Goal: Task Accomplishment & Management: Use online tool/utility

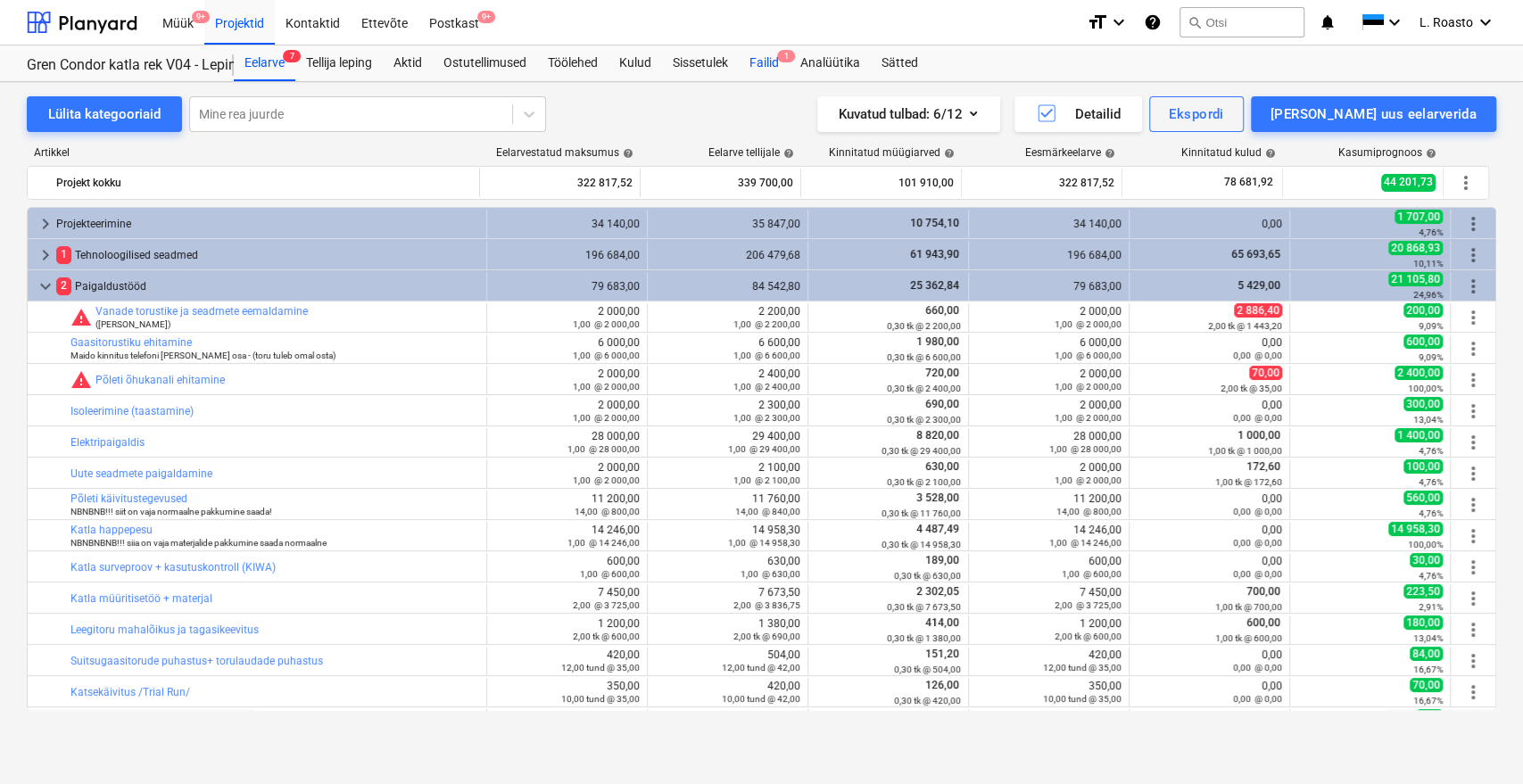
click at [776, 50] on div "Failid 1" at bounding box center [763, 63] width 51 height 35
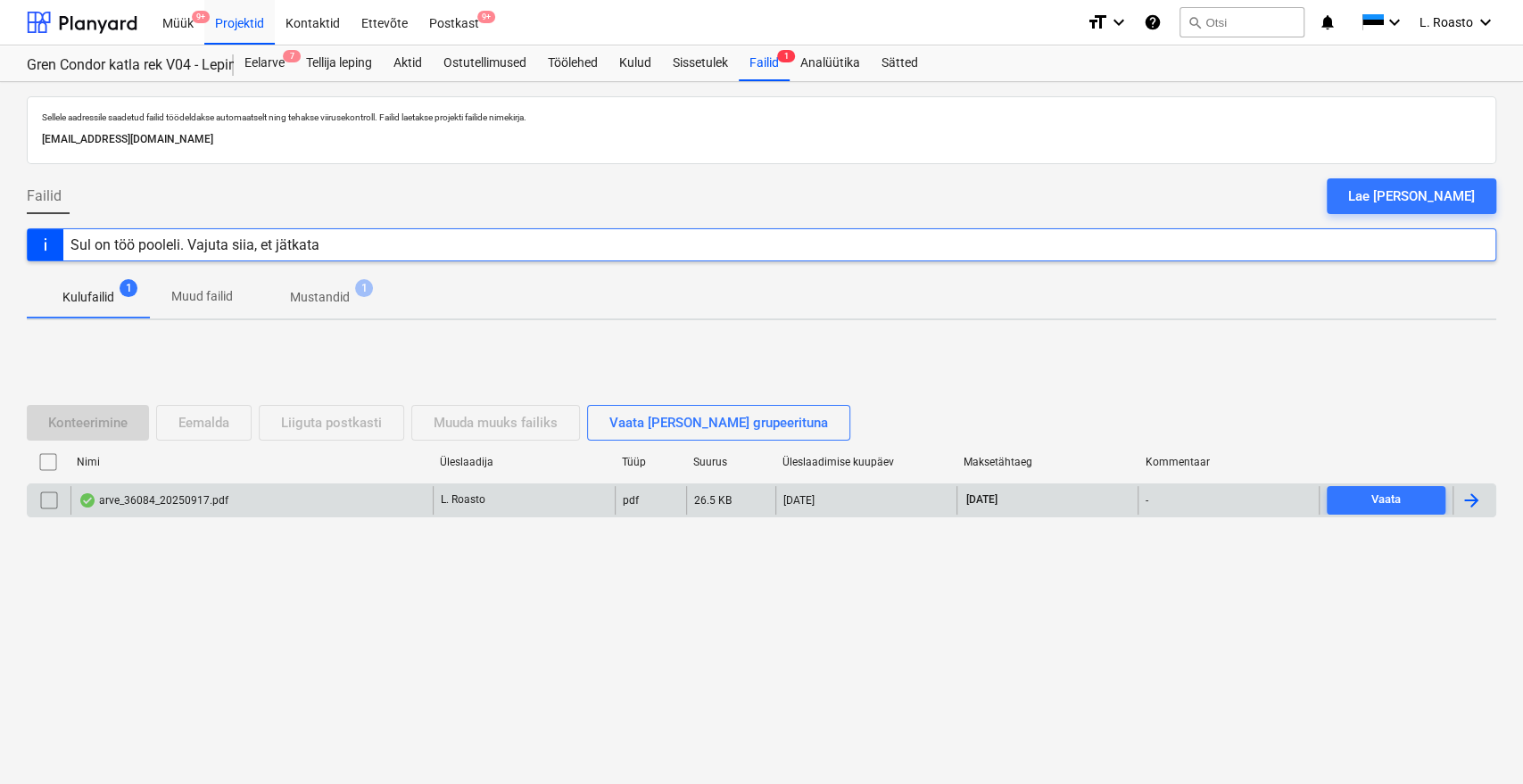
click at [1482, 501] on div at bounding box center [1473, 501] width 43 height 29
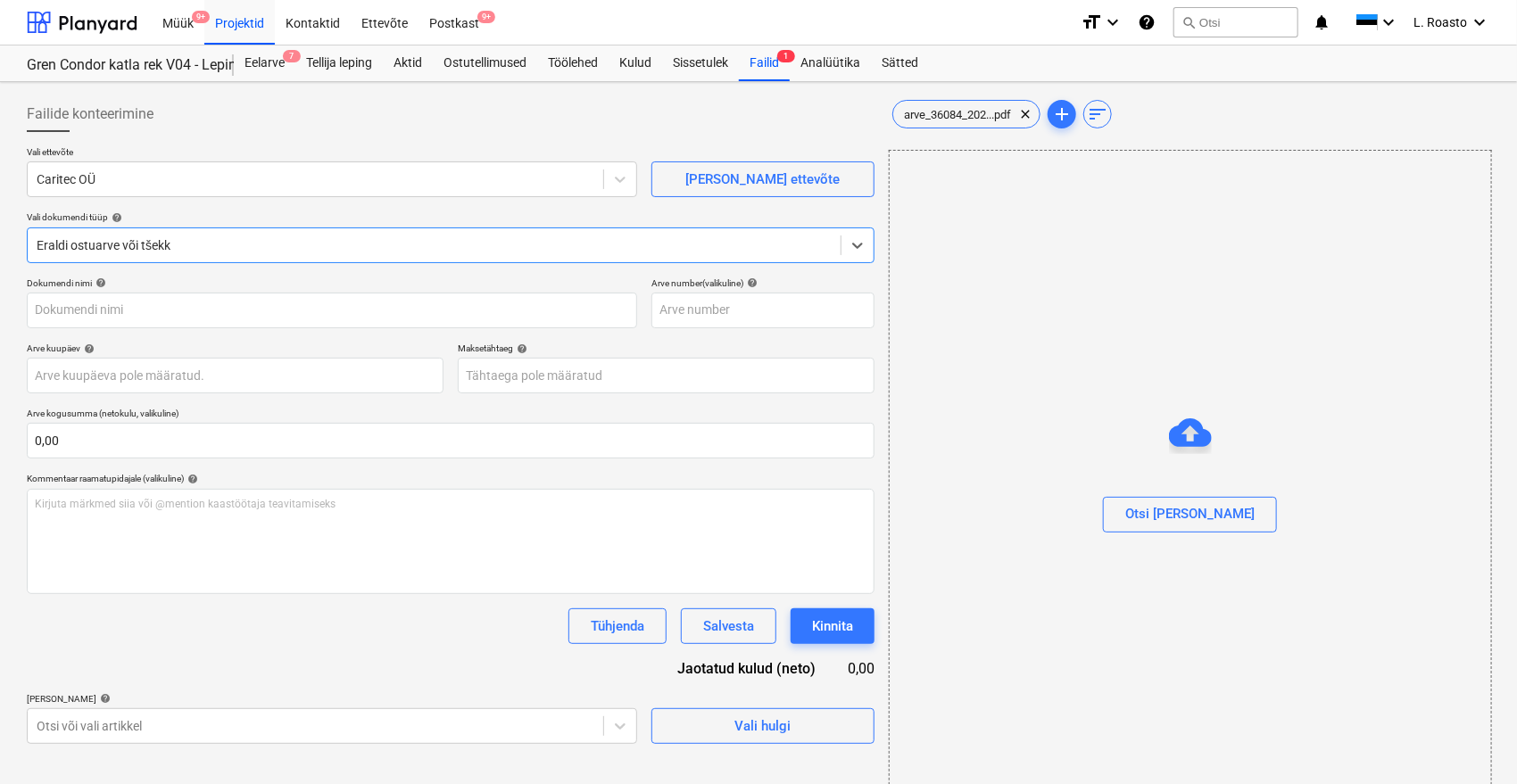
type input "36084"
type input "[DATE]"
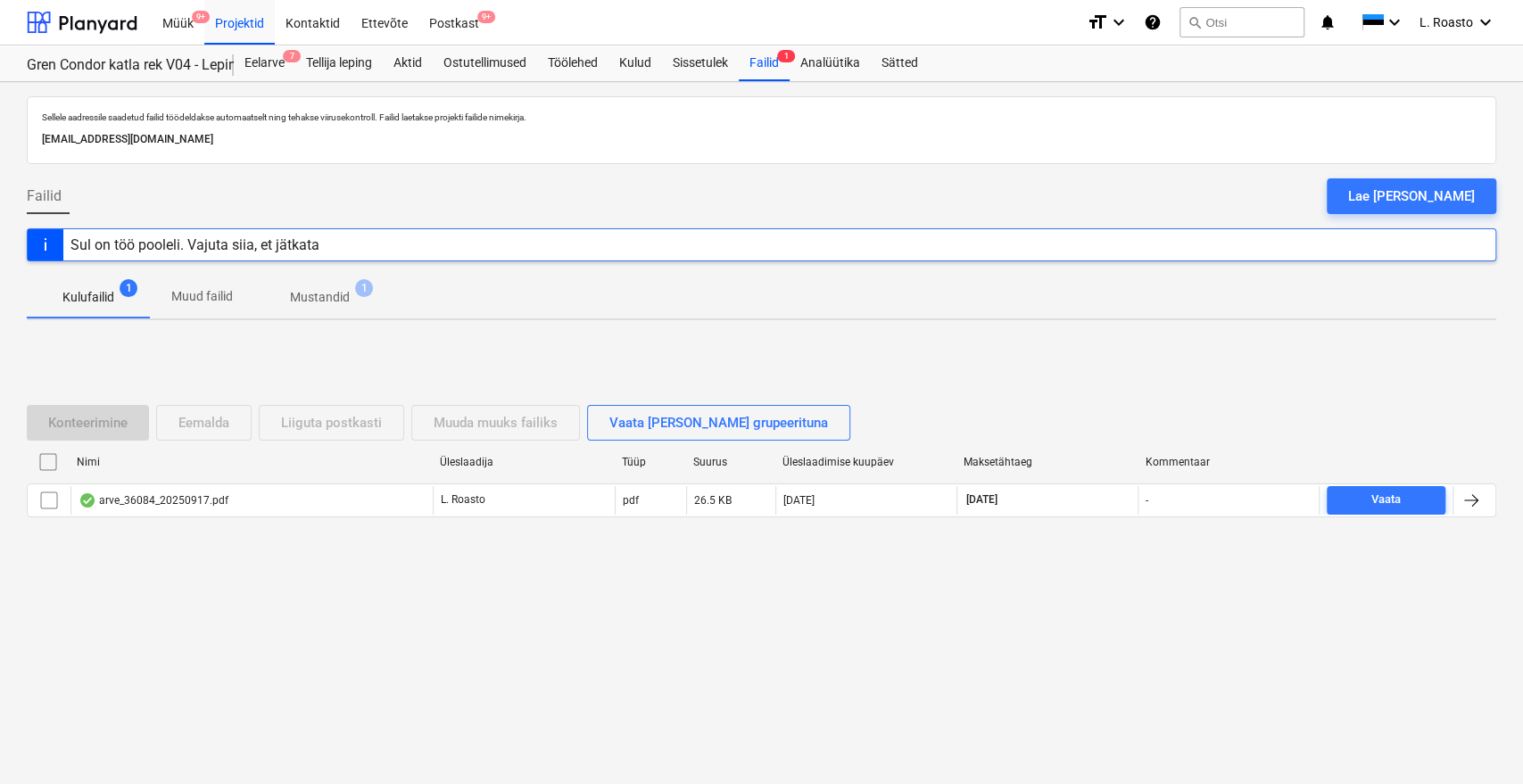
click at [333, 299] on p "Mustandid" at bounding box center [320, 298] width 60 height 19
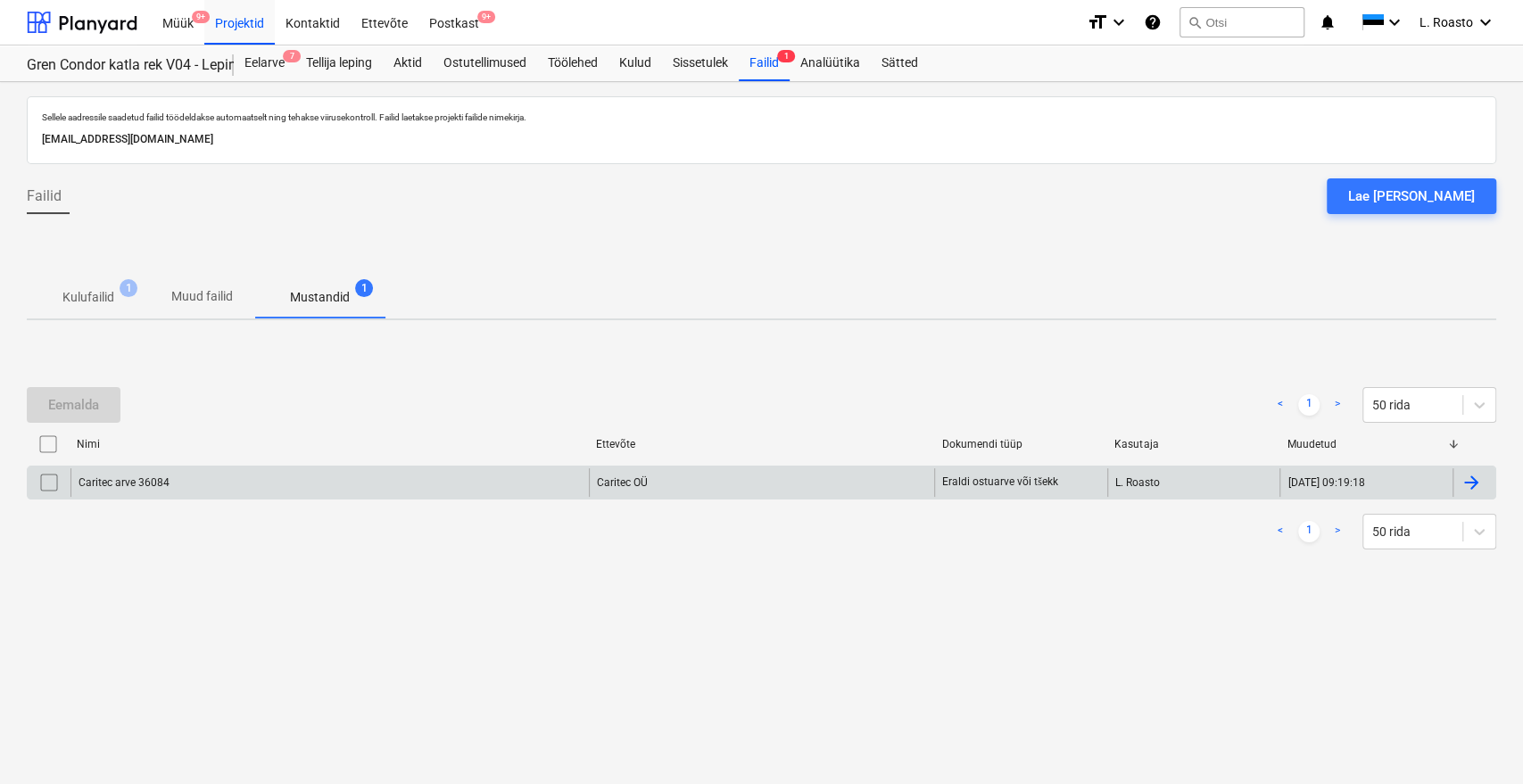
click at [1477, 476] on div at bounding box center [1471, 483] width 21 height 21
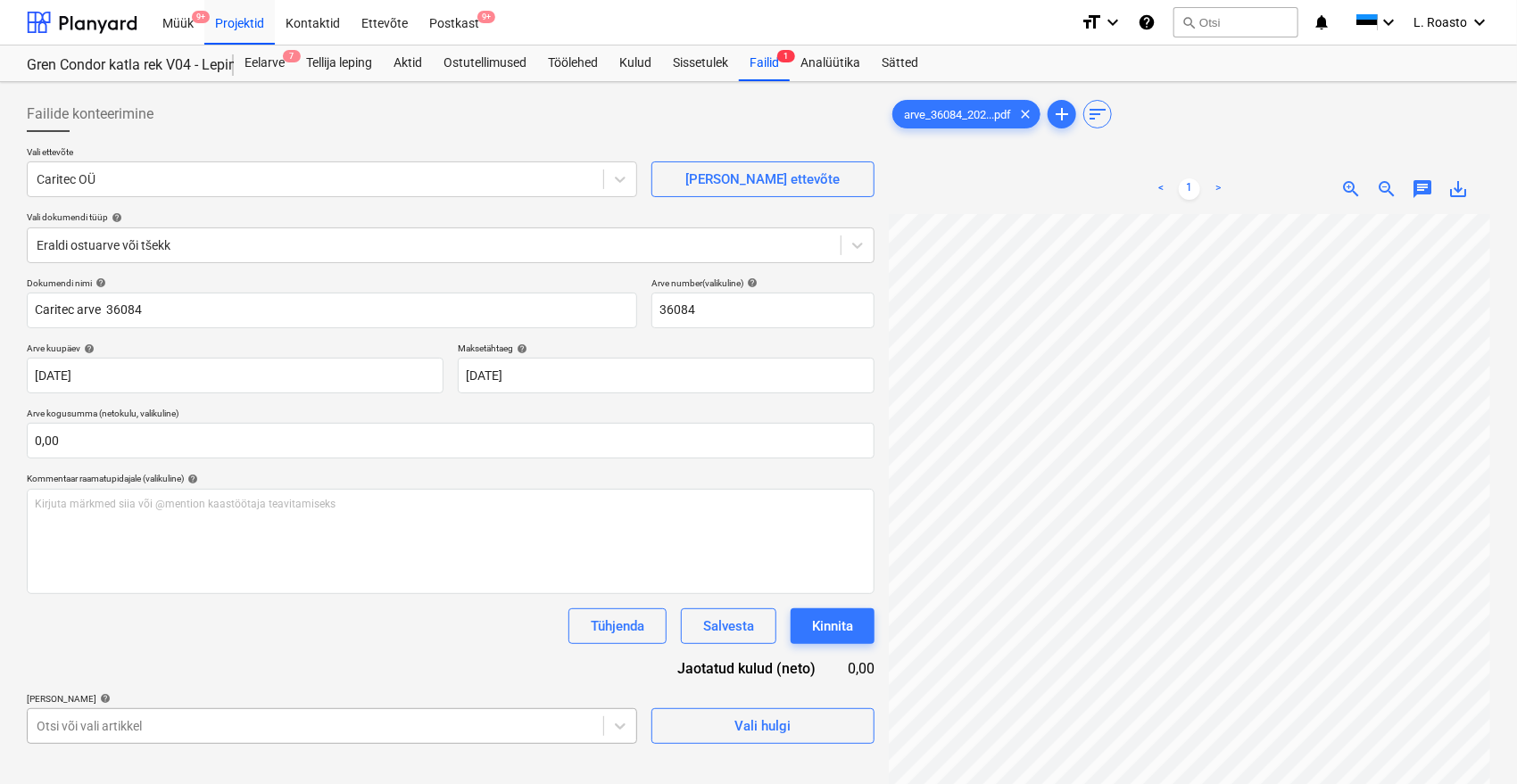
click at [197, 720] on body "Müük 9+ Projektid Kontaktid Ettevõte Postkast 9+ format_size keyboard_arrow_dow…" at bounding box center [758, 392] width 1517 height 784
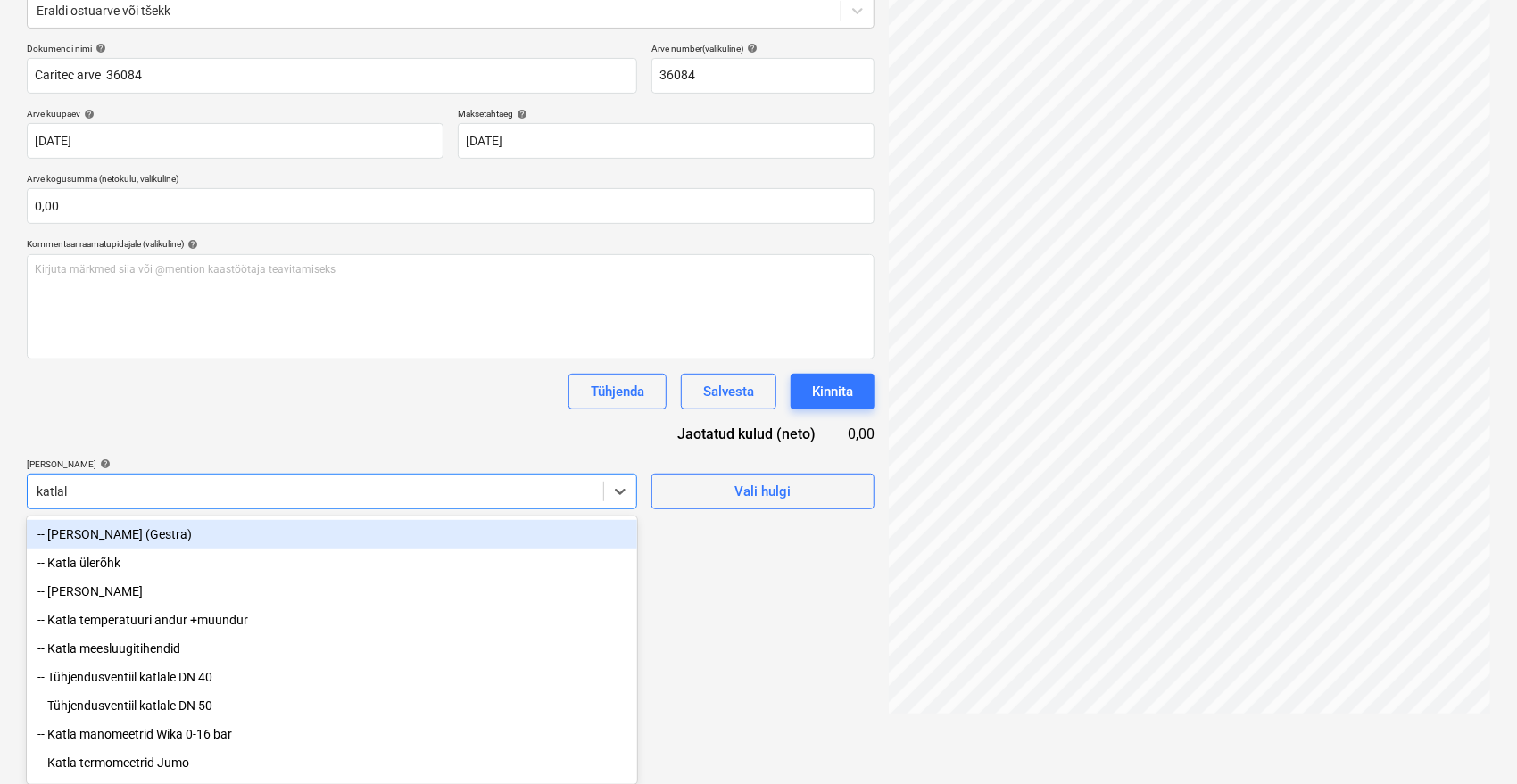
scroll to position [178, 0]
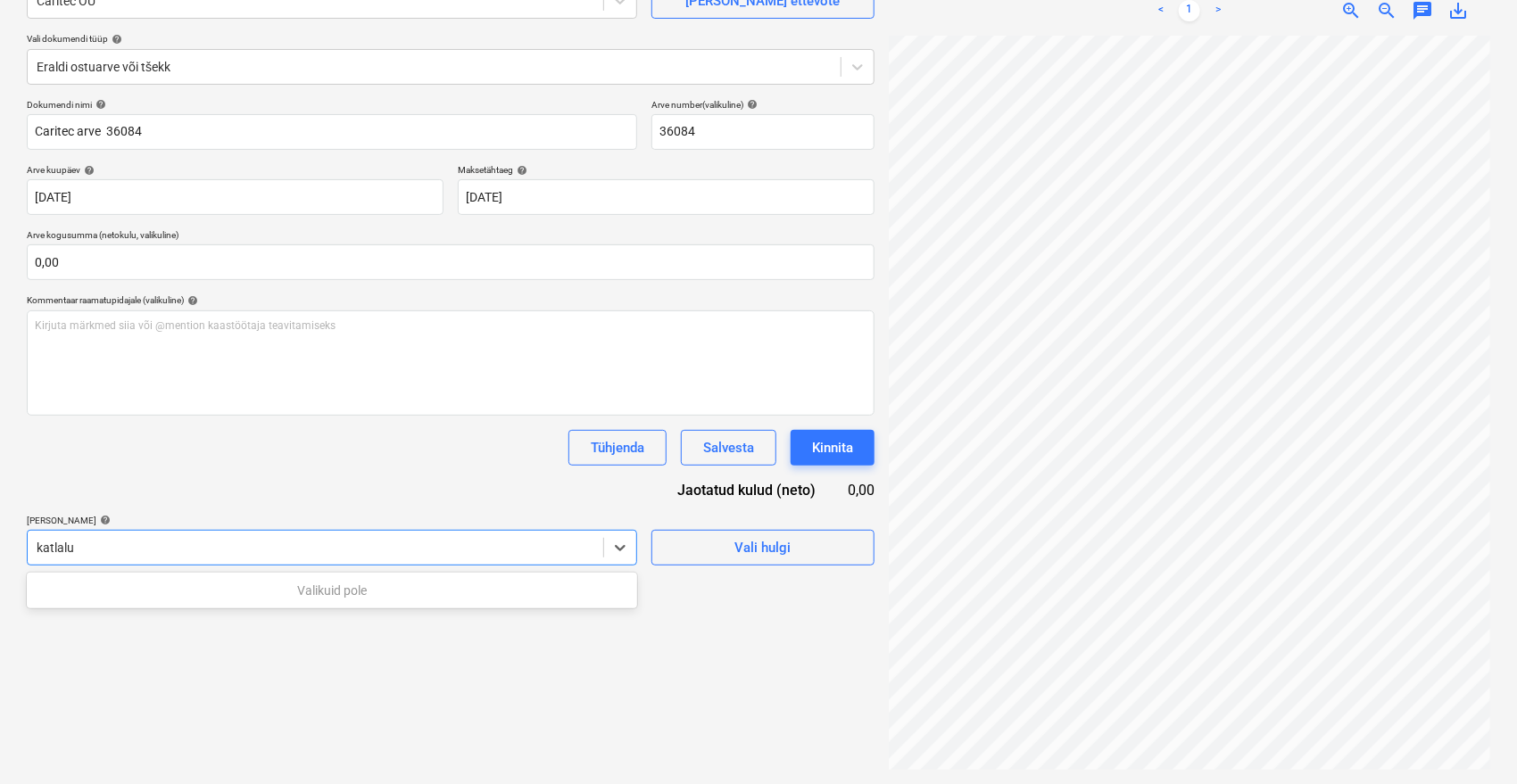
type input "katlal"
drag, startPoint x: 111, startPoint y: 540, endPoint x: 0, endPoint y: 540, distance: 111.0
click at [0, 540] on div "Failide konteerimine Vali ettevõte Caritec OÜ [PERSON_NAME] uus ettevõte Vali d…" at bounding box center [758, 343] width 1517 height 880
click at [85, 556] on body "Müük 9+ Projektid Kontaktid Ettevõte Postkast 9+ format_size keyboard_arrow_dow…" at bounding box center [758, 214] width 1517 height 784
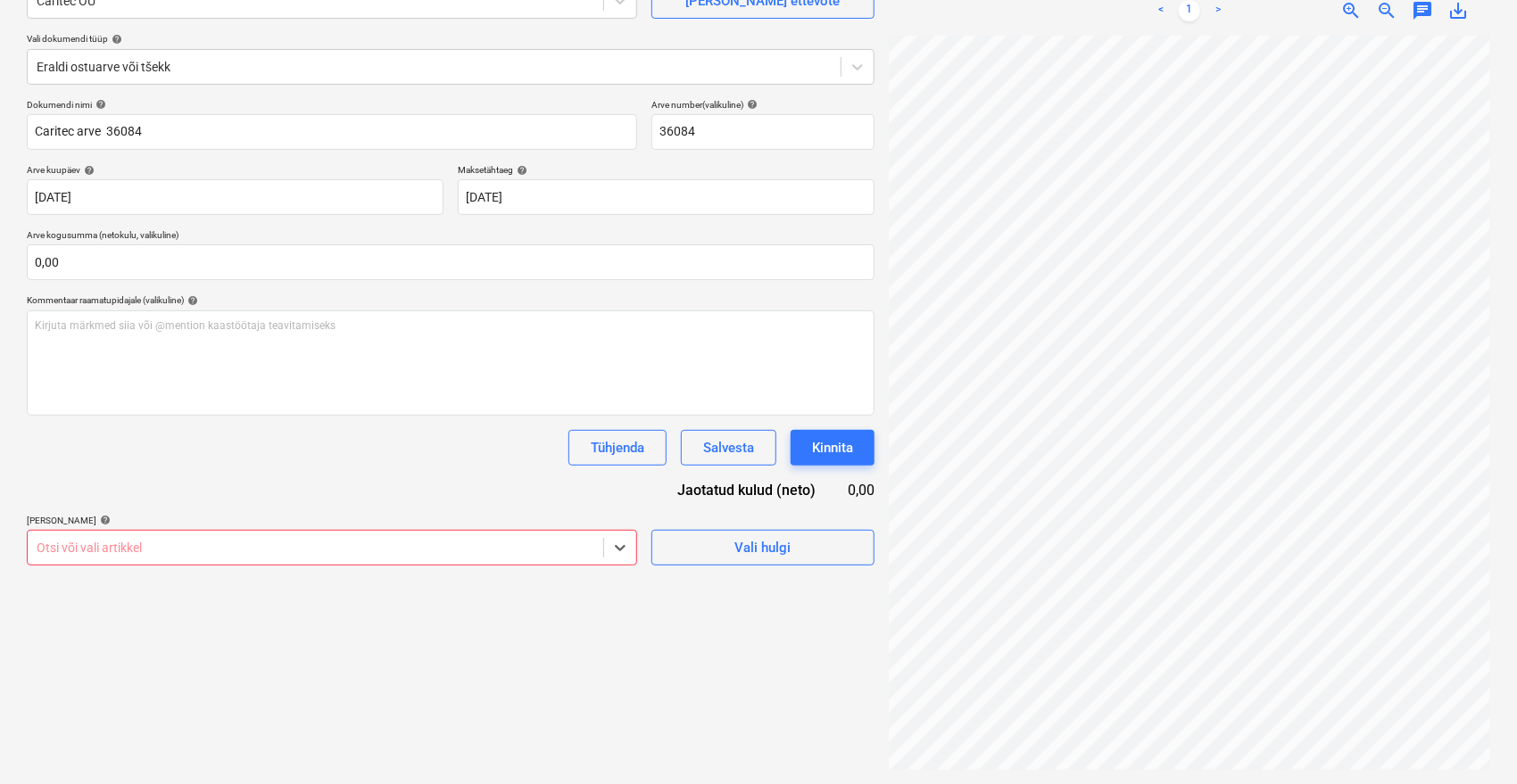
click at [281, 547] on body "Müük 9+ Projektid Kontaktid Ettevõte Postkast 9+ format_size keyboard_arrow_dow…" at bounding box center [758, 214] width 1517 height 784
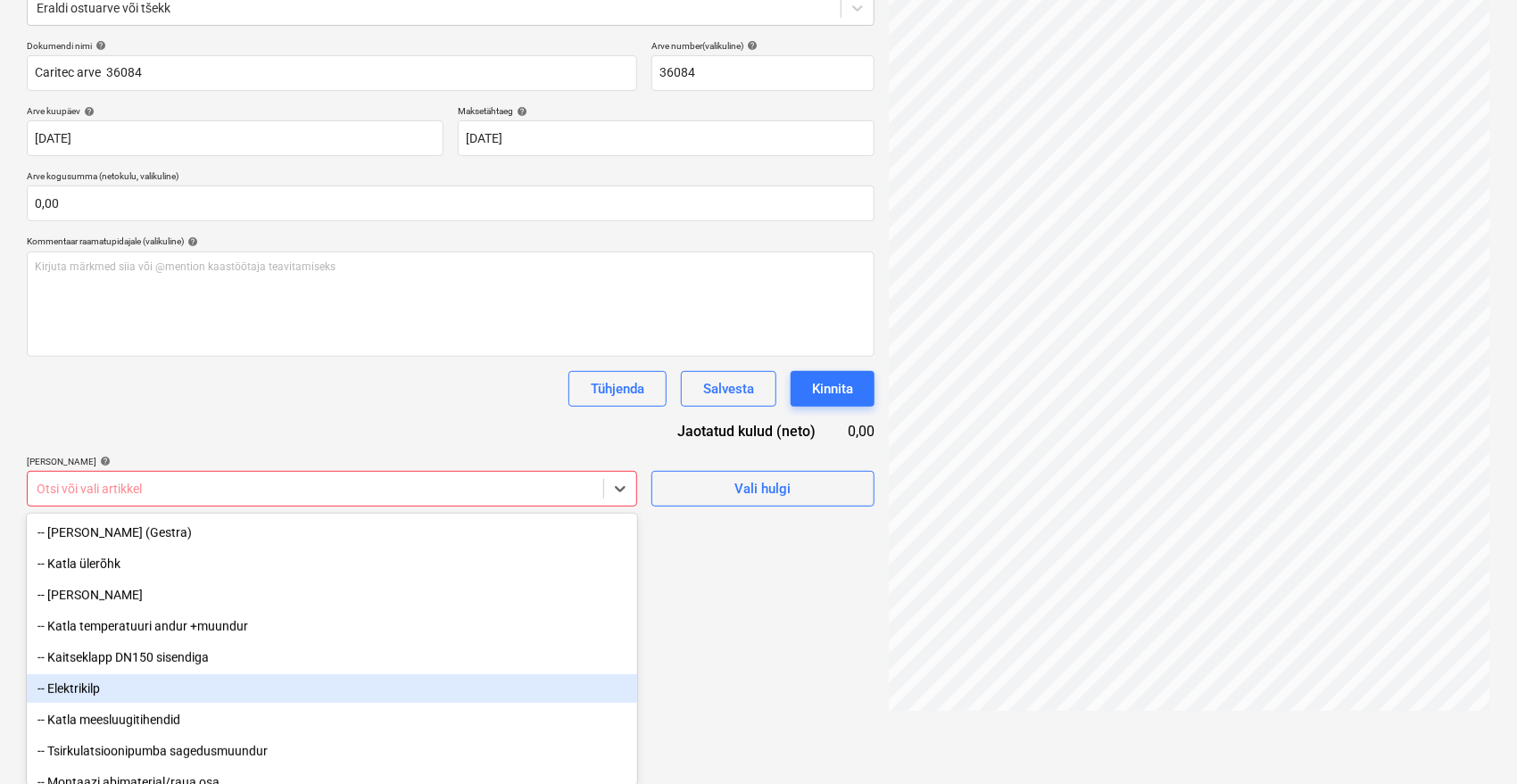
scroll to position [594, 0]
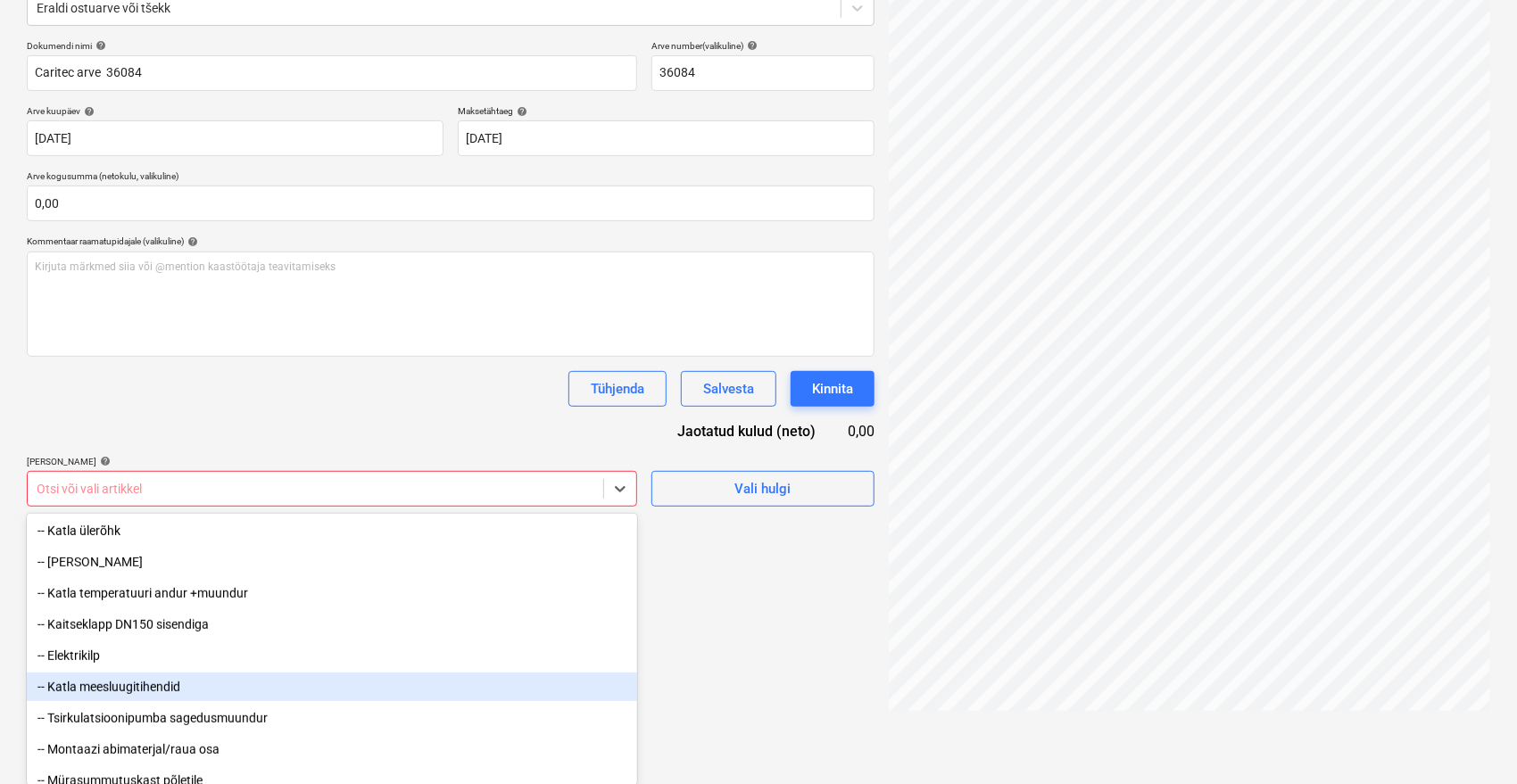
click at [108, 691] on div "-- Katla meesluugitihendid" at bounding box center [332, 687] width 611 height 29
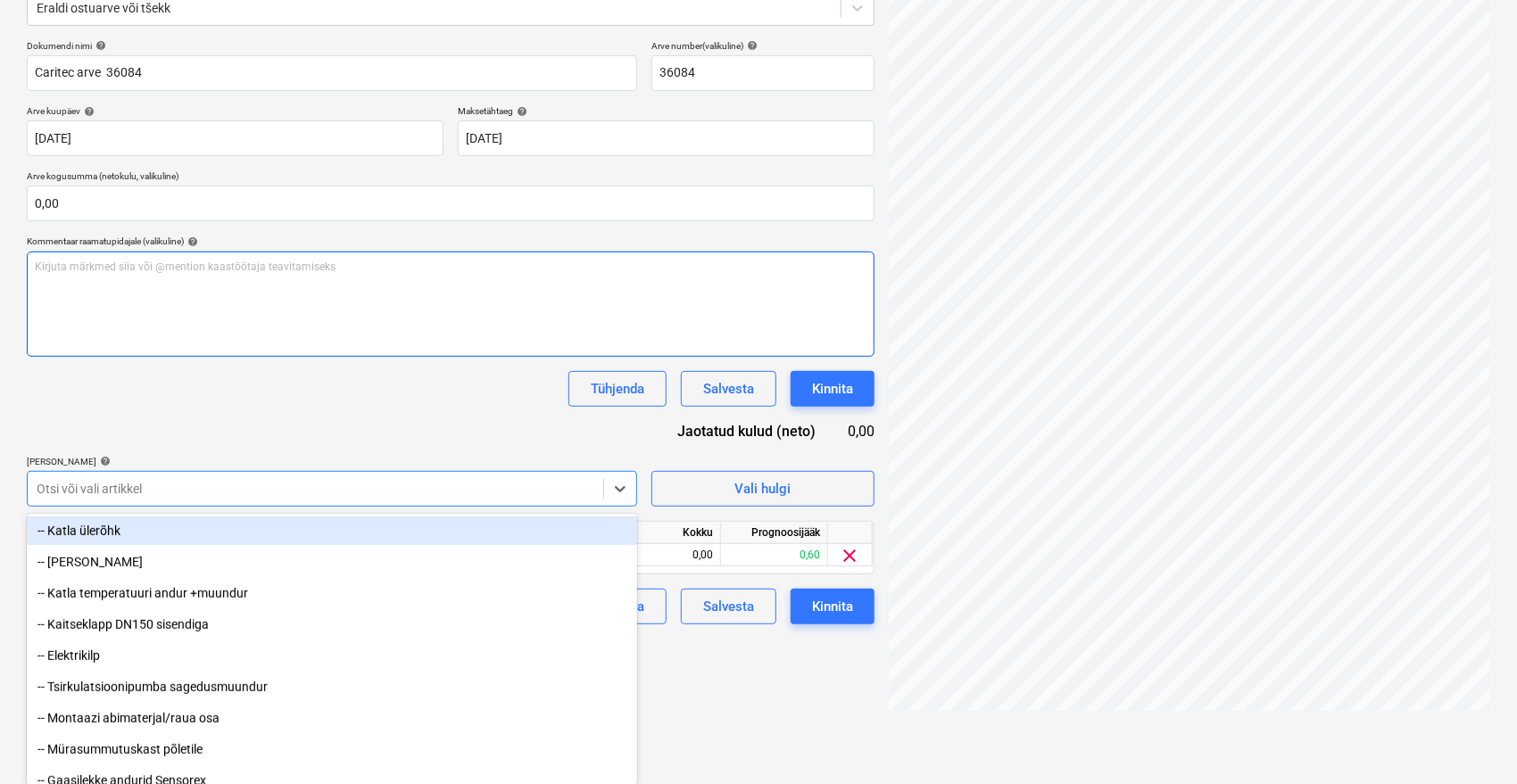
click at [307, 387] on div "Dokumendi nimi help Caritec arve 36084 Arve number (valikuline) help 36084 Arve…" at bounding box center [450, 332] width 847 height 584
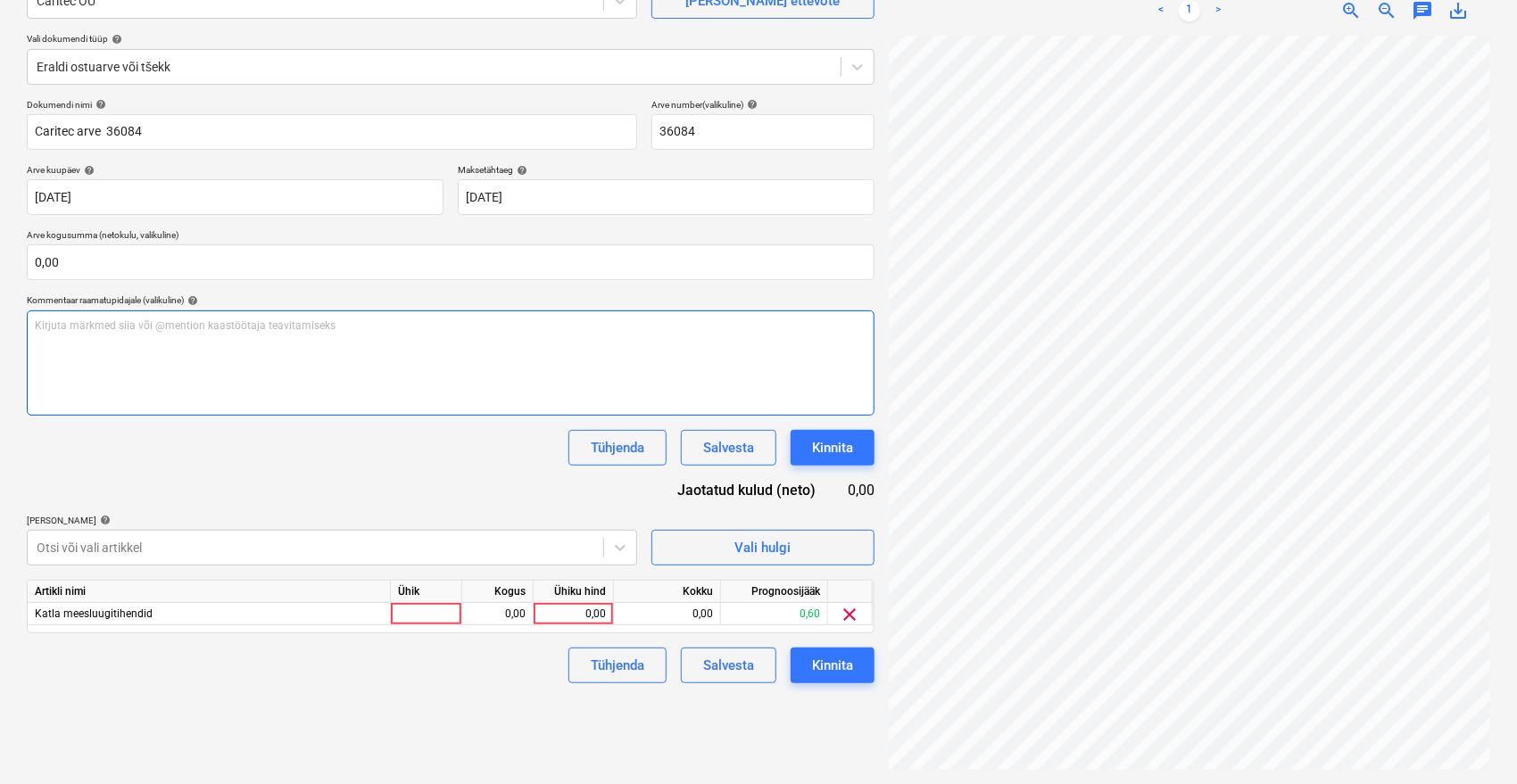
scroll to position [178, 0]
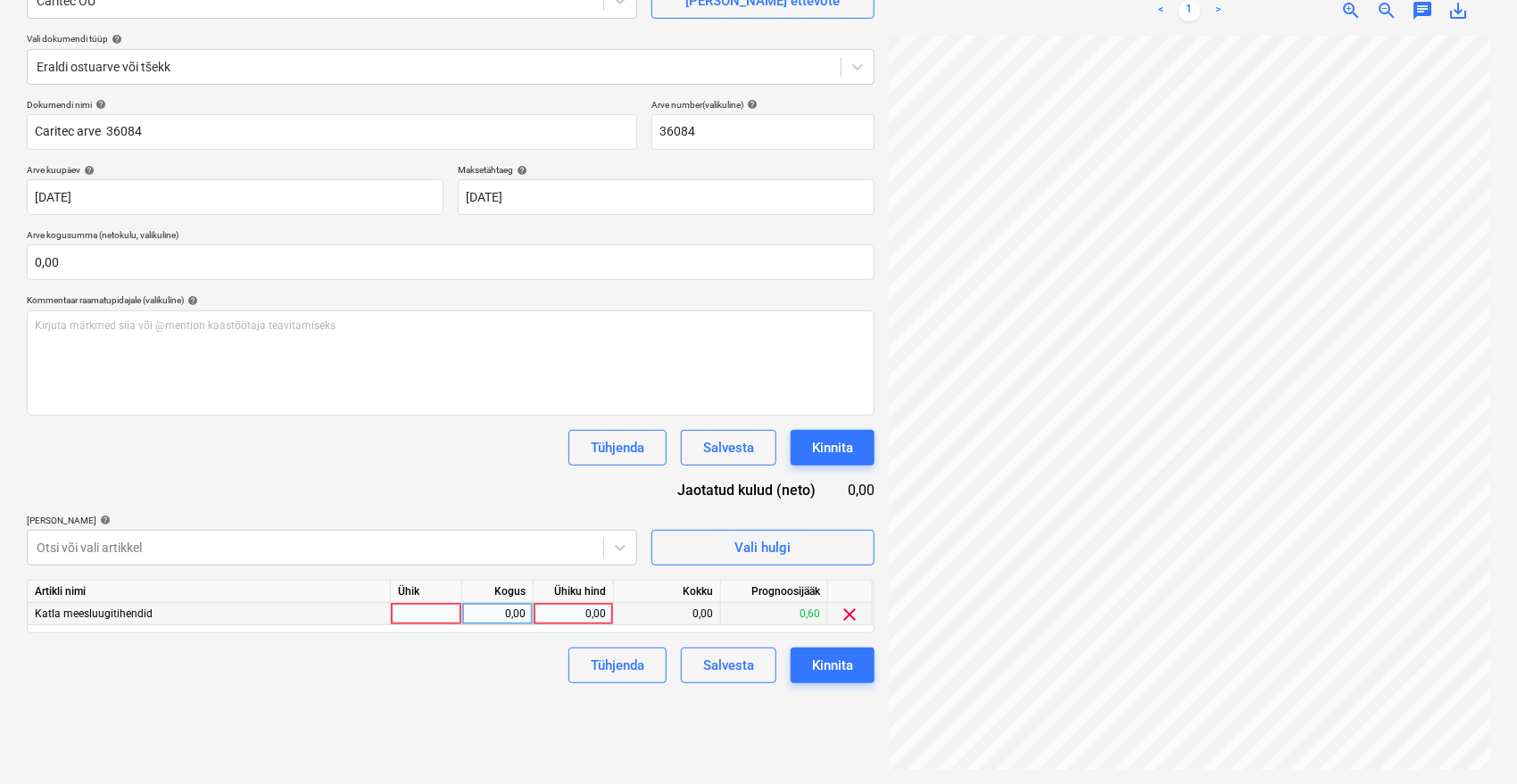
click at [570, 609] on div "0,00" at bounding box center [573, 613] width 65 height 22
type input "91,80"
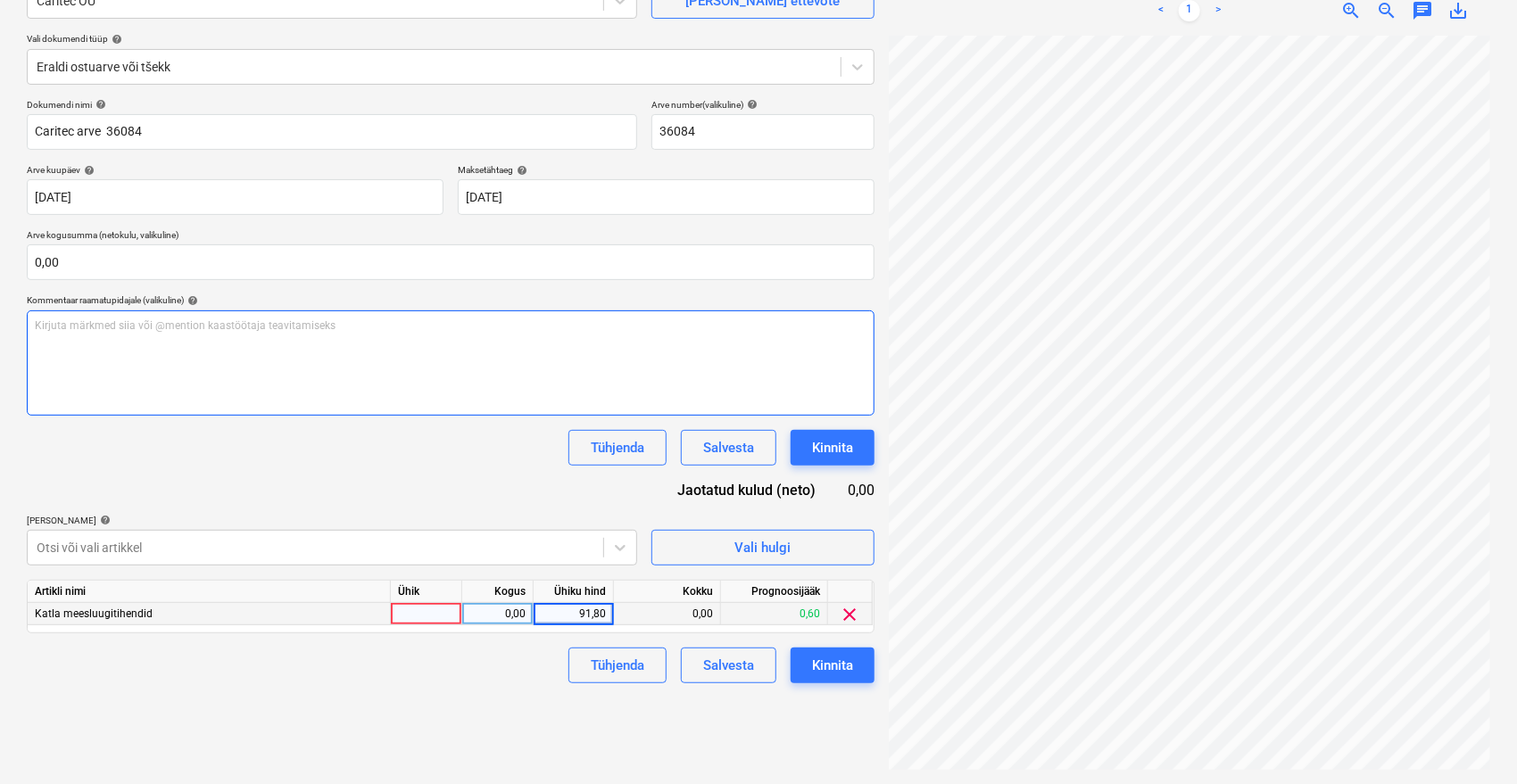
click at [275, 377] on div "Kirjuta märkmed siia või @mention kaastöötaja teavitamiseks ﻿" at bounding box center [450, 362] width 847 height 105
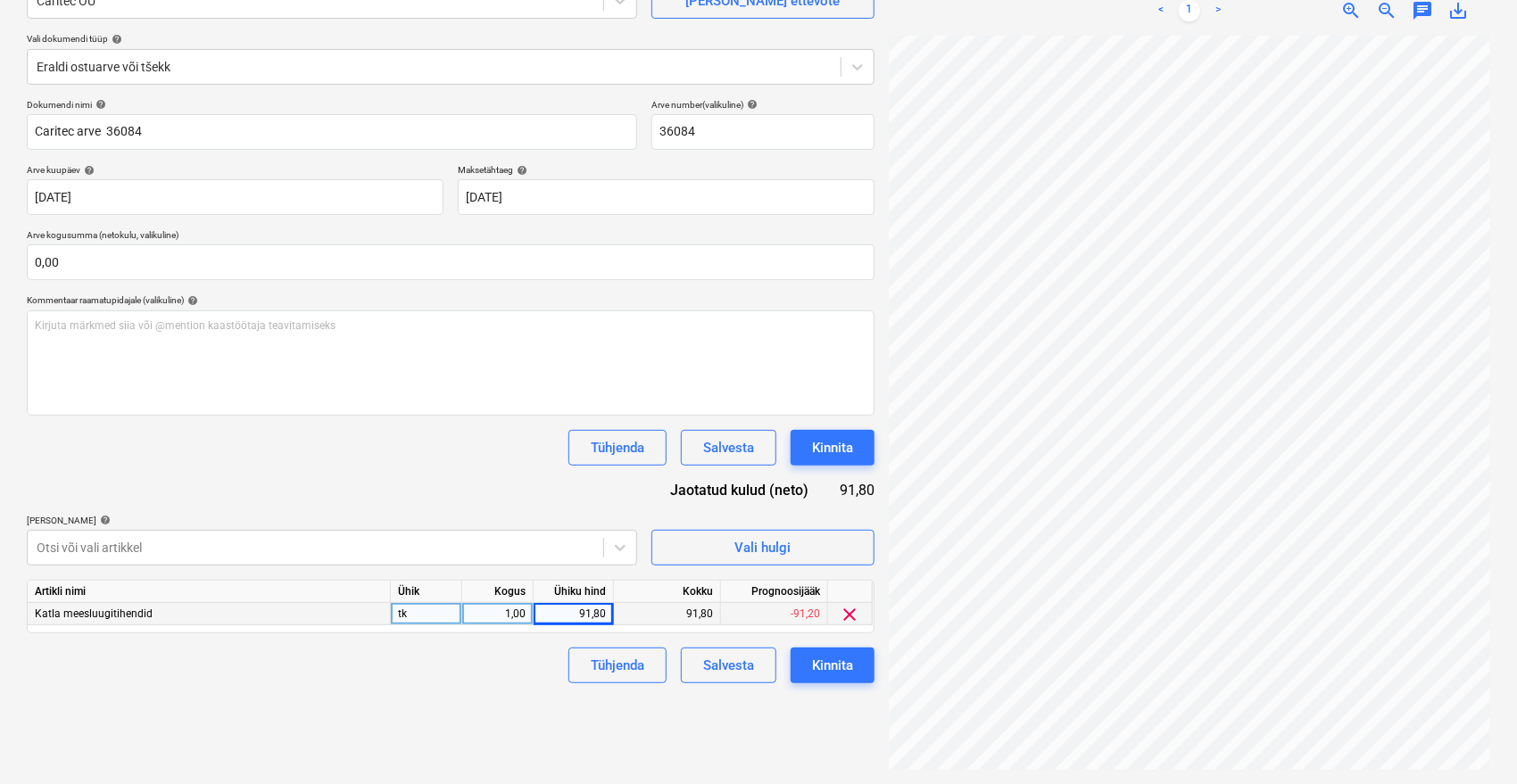
click at [285, 449] on div "Tühjenda Salvesta Kinnita" at bounding box center [450, 447] width 847 height 35
click at [161, 549] on body "Müük 9+ Projektid Kontaktid Ettevõte Postkast 9+ format_size keyboard_arrow_dow…" at bounding box center [758, 214] width 1517 height 784
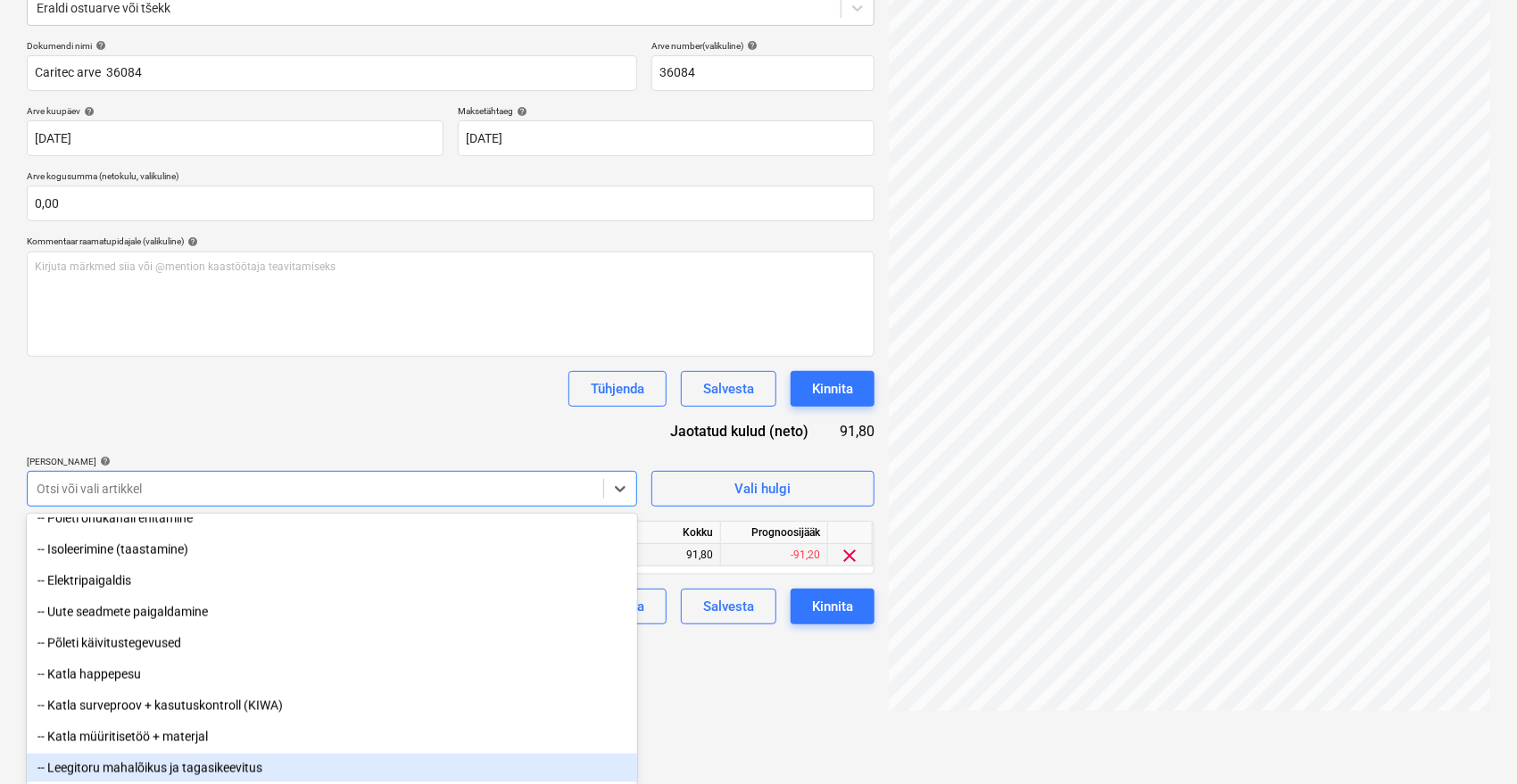
scroll to position [1486, 0]
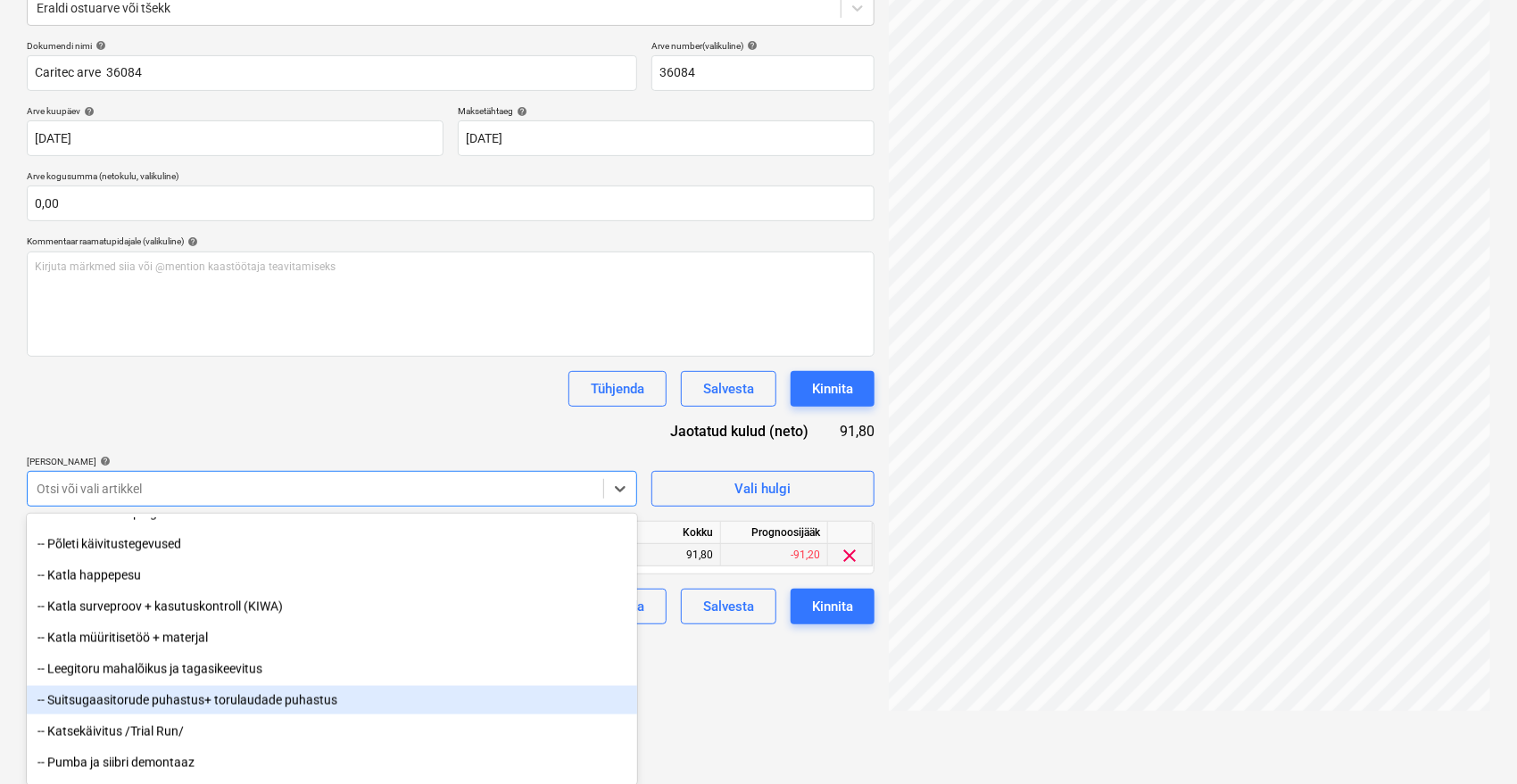
click at [100, 707] on div "-- Suitsugaasitorude puhastus+ torulaudade puhastus" at bounding box center [332, 700] width 611 height 29
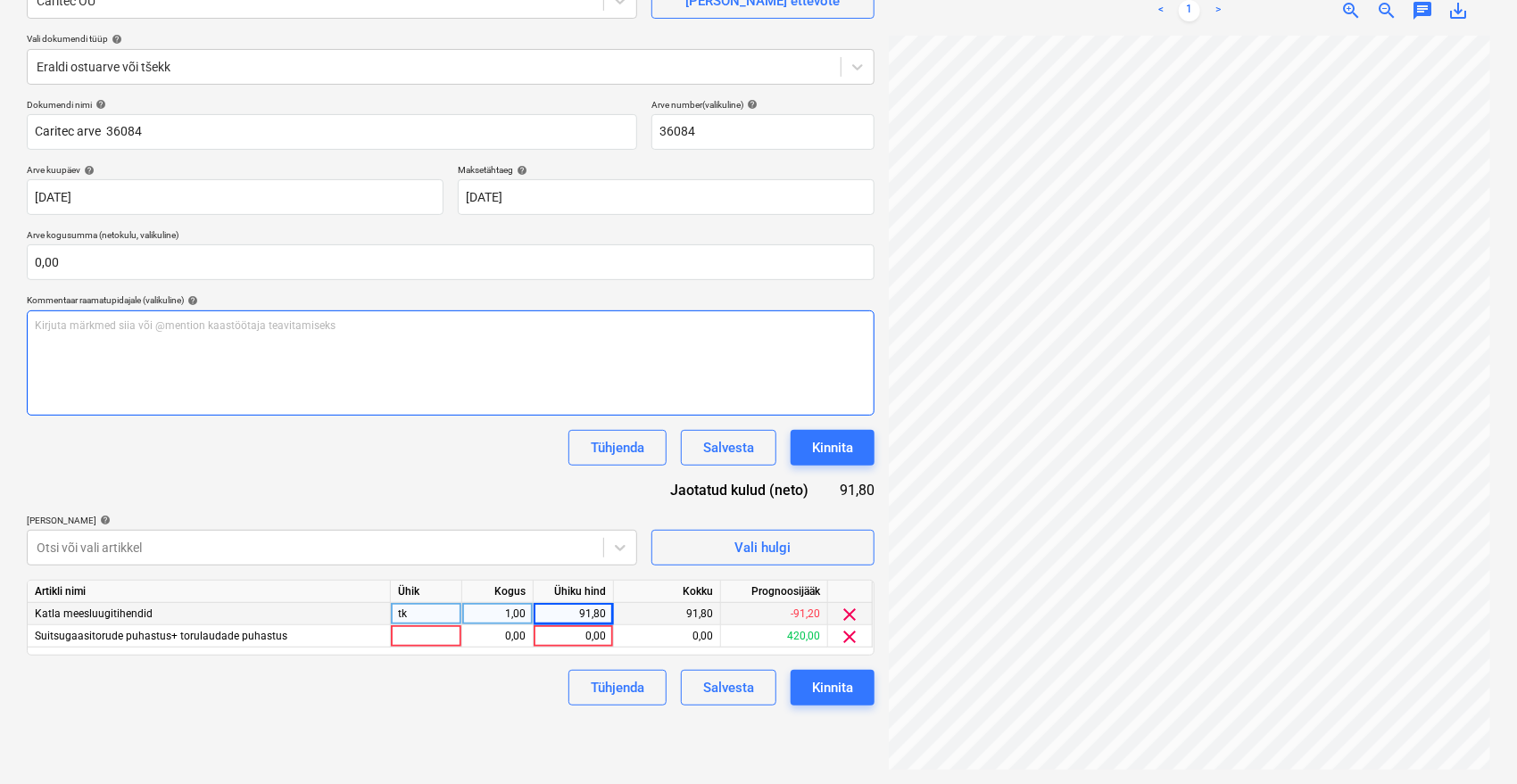
click at [293, 376] on div "Dokumendi nimi help Caritec arve 36084 Arve number (valikuline) help 36084 Arve…" at bounding box center [450, 402] width 847 height 607
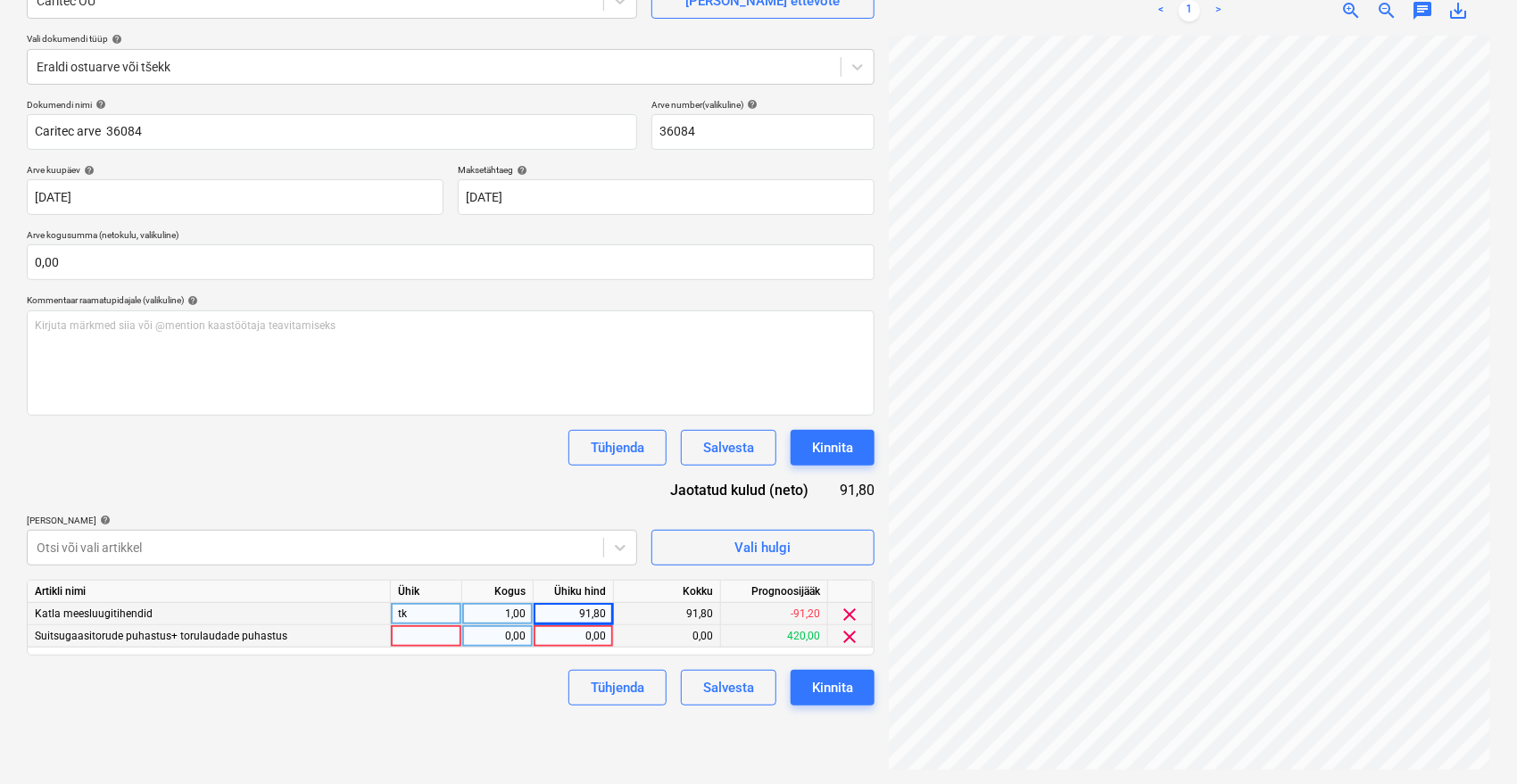
click at [562, 631] on div "0,00" at bounding box center [573, 635] width 65 height 22
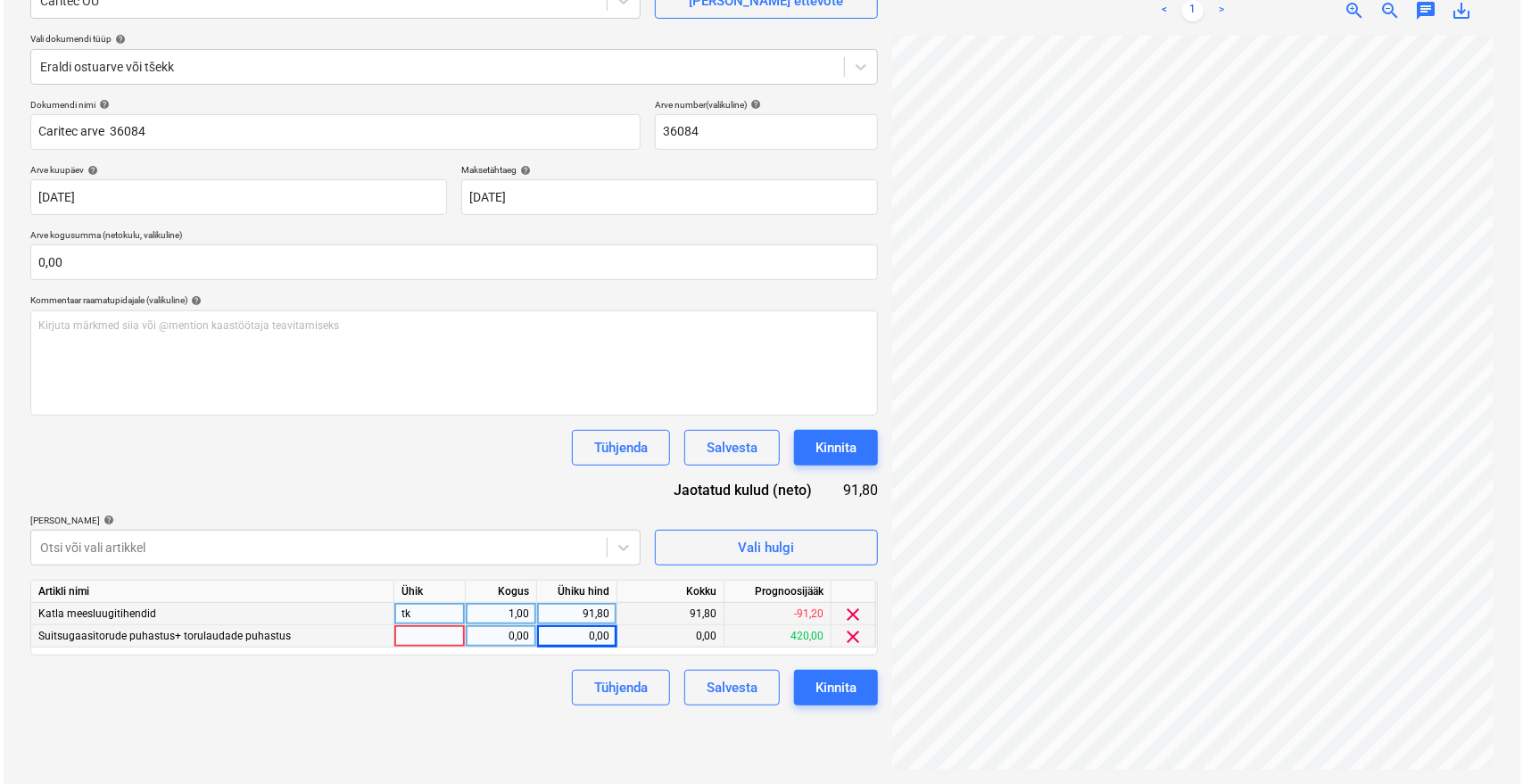
scroll to position [71, 72]
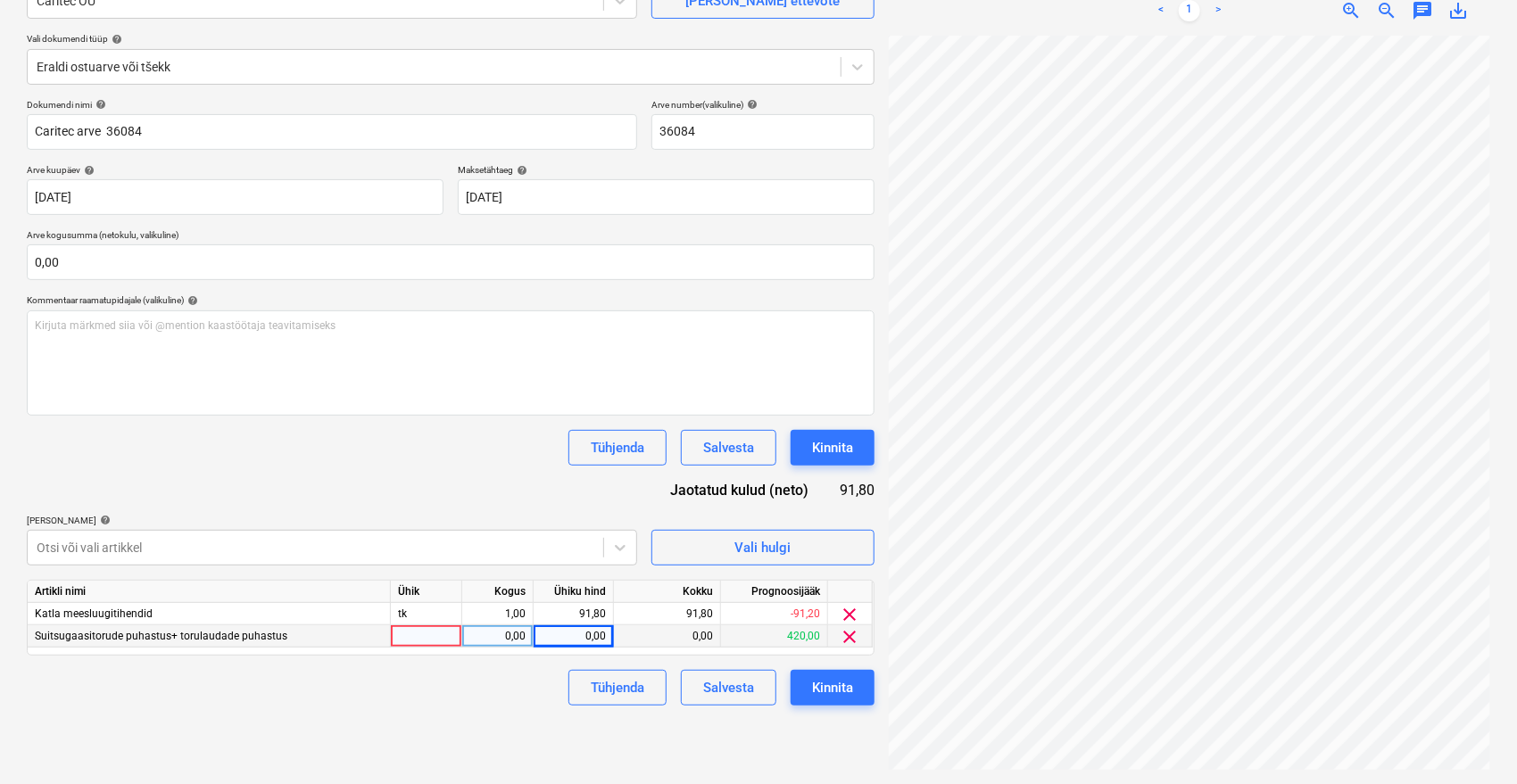
click at [571, 638] on div "0,00" at bounding box center [573, 635] width 65 height 22
type input "71,40"
click at [537, 712] on div "Failide konteerimine Vali ettevõte Caritec OÜ [PERSON_NAME] uus ettevõte Vali d…" at bounding box center [450, 343] width 862 height 866
click at [832, 682] on div "Kinnita" at bounding box center [832, 688] width 41 height 23
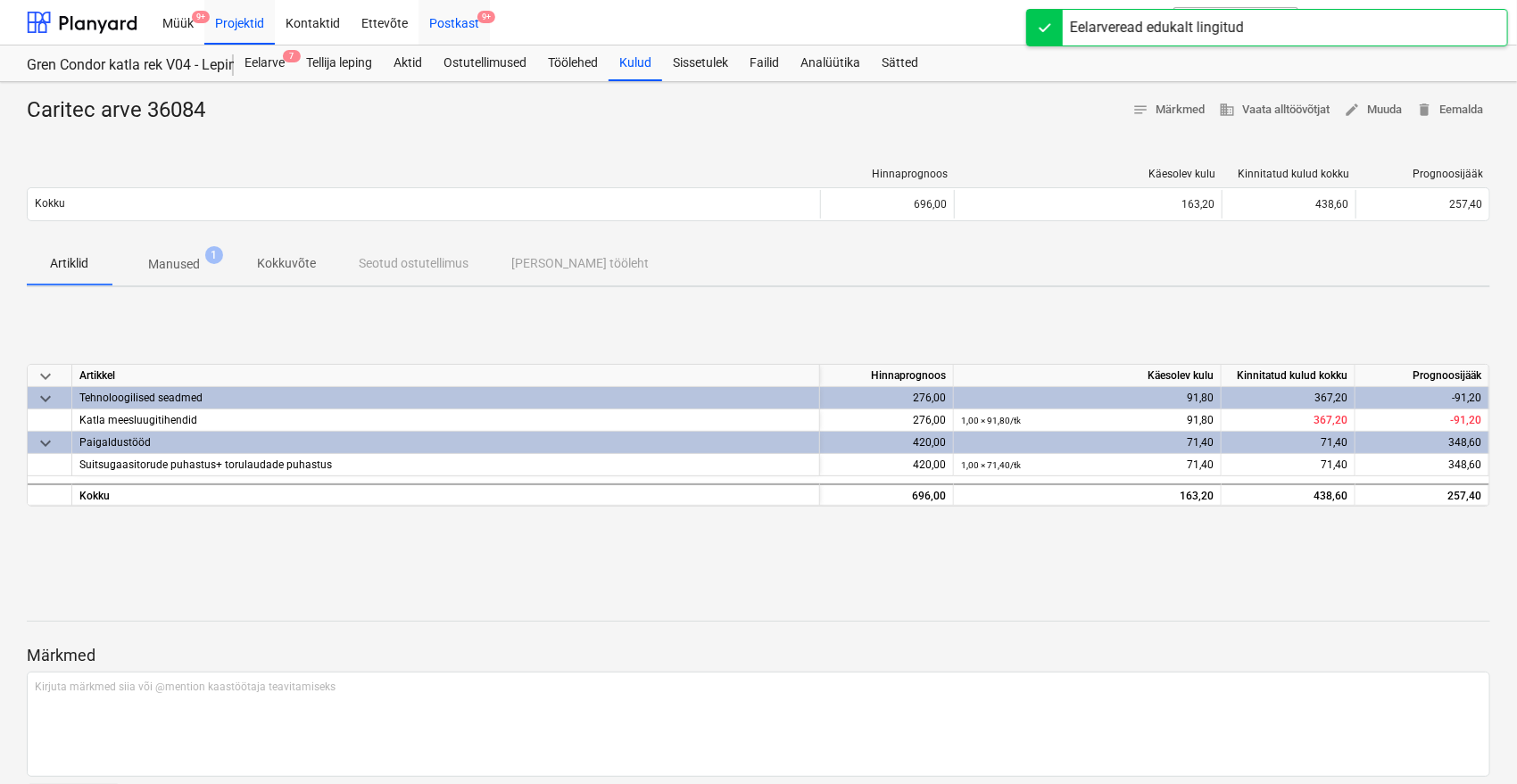
click at [465, 27] on div "Postkast 9+" at bounding box center [454, 22] width 72 height 46
